Goal: Task Accomplishment & Management: Use online tool/utility

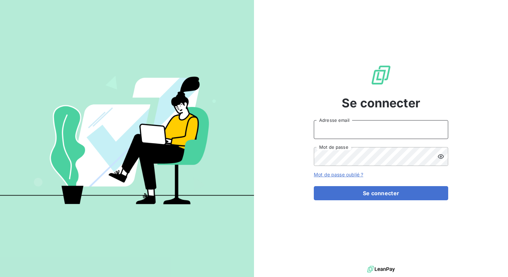
click at [340, 130] on input "Adresse email" at bounding box center [381, 129] width 134 height 19
type input "admin@deal"
click at [314, 186] on button "Se connecter" at bounding box center [381, 193] width 134 height 14
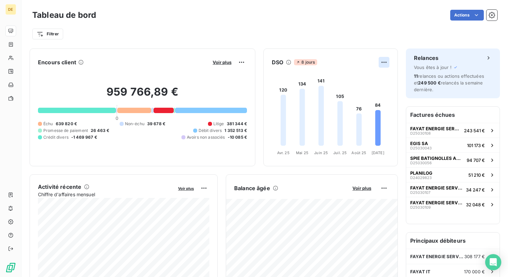
click at [387, 62] on html "DE Tableau de bord Actions Filtrer Encours client Voir plus 959 766,89 € 0 Échu…" at bounding box center [254, 138] width 508 height 277
click at [366, 75] on div "Exporter" at bounding box center [368, 77] width 38 height 11
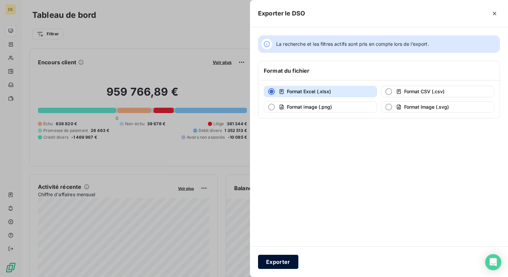
click at [283, 261] on button "Exporter" at bounding box center [278, 261] width 40 height 14
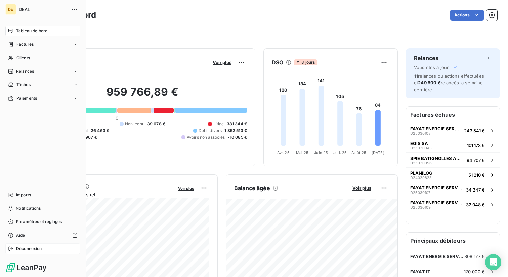
click at [9, 248] on icon at bounding box center [10, 248] width 5 height 5
